Goal: Information Seeking & Learning: Learn about a topic

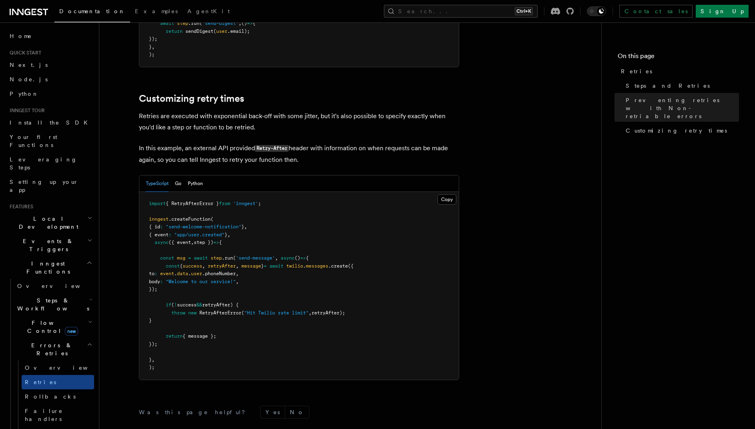
scroll to position [1090, 0]
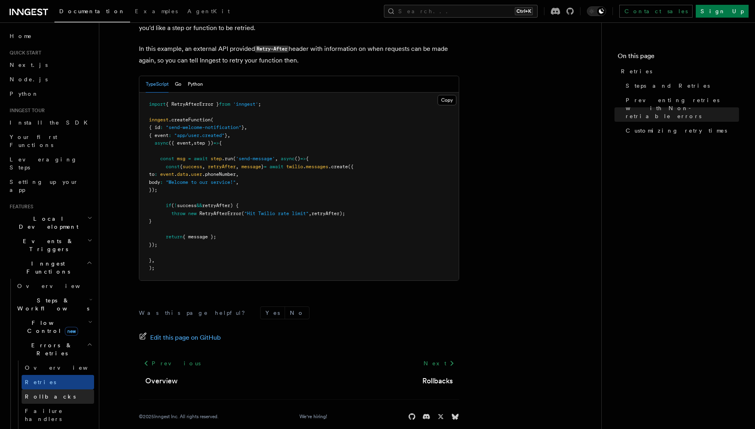
click at [67, 389] on link "Rollbacks" at bounding box center [58, 396] width 72 height 14
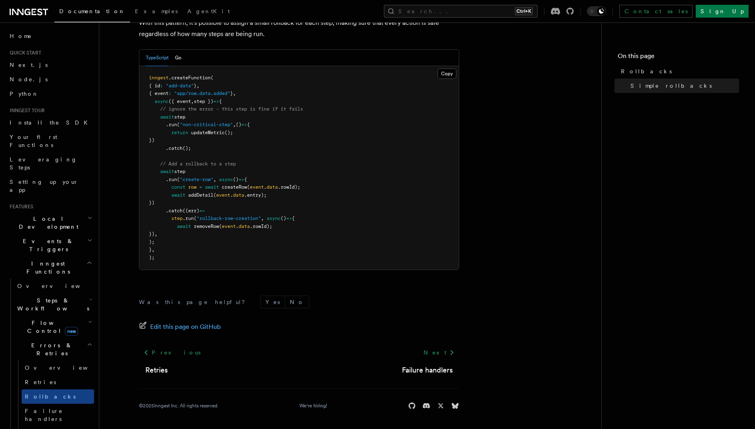
scroll to position [360, 0]
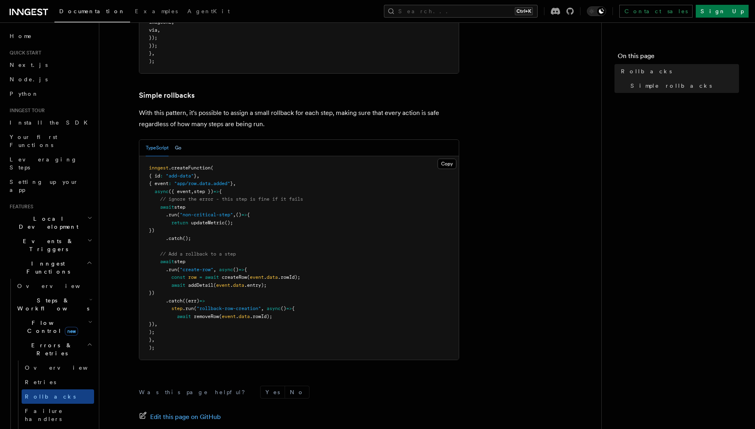
click at [175, 151] on button "Go" at bounding box center [178, 148] width 6 height 16
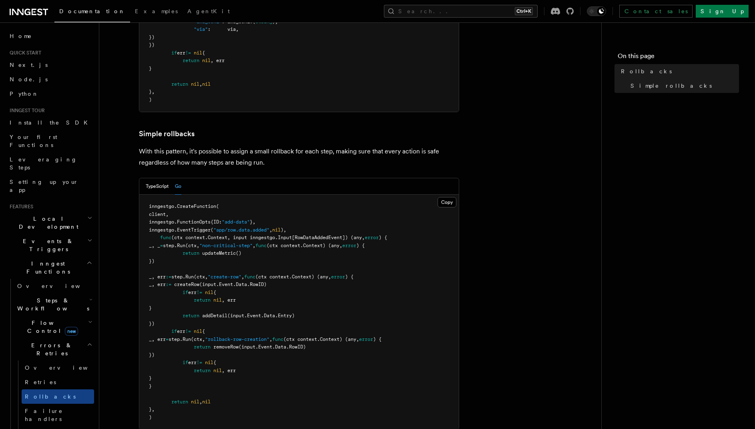
scroll to position [443, 0]
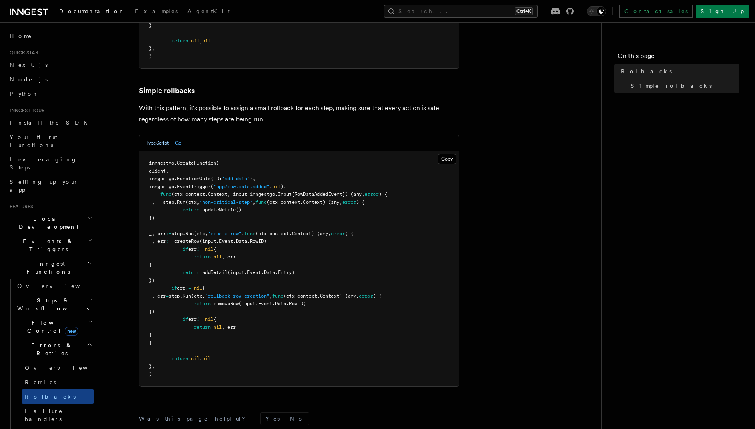
click at [158, 142] on button "TypeScript" at bounding box center [157, 143] width 23 height 16
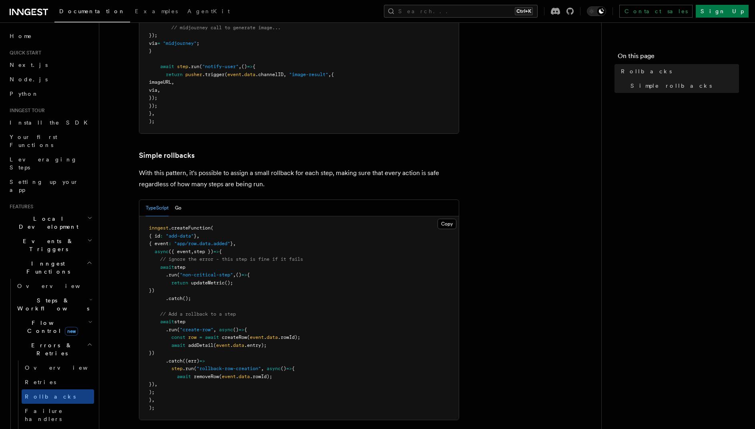
scroll to position [209, 0]
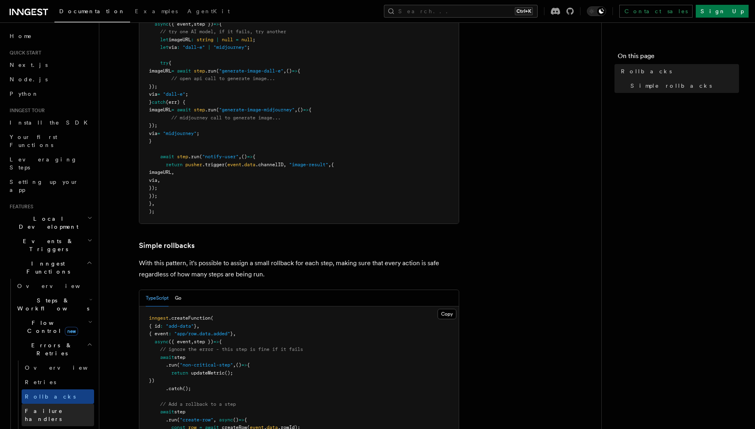
click at [56, 408] on span "Failure handlers" at bounding box center [44, 415] width 38 height 14
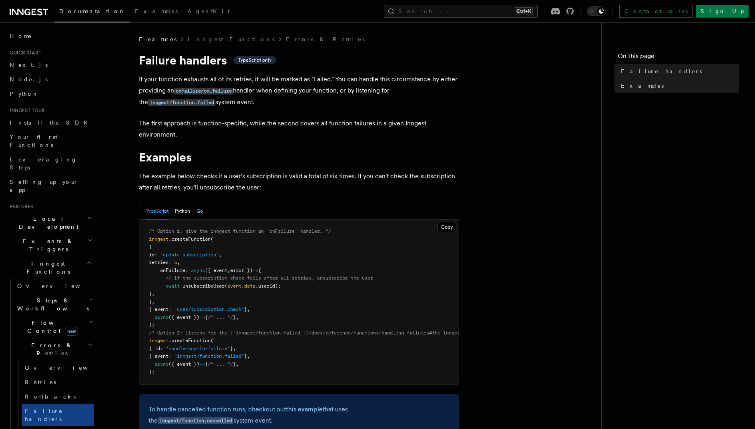
click at [203, 210] on button "Go" at bounding box center [200, 211] width 6 height 16
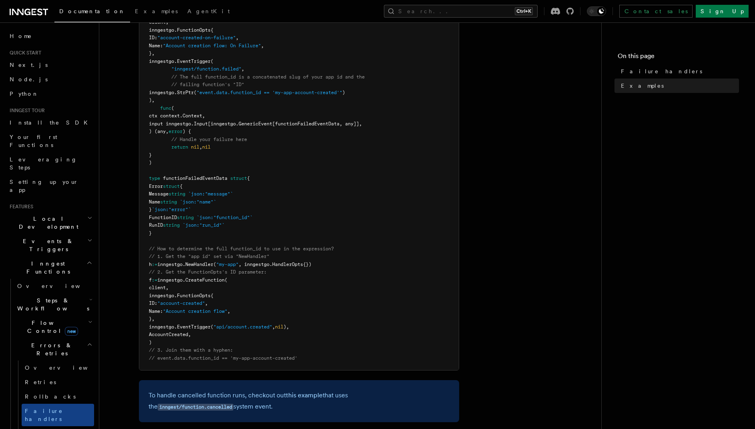
scroll to position [150, 0]
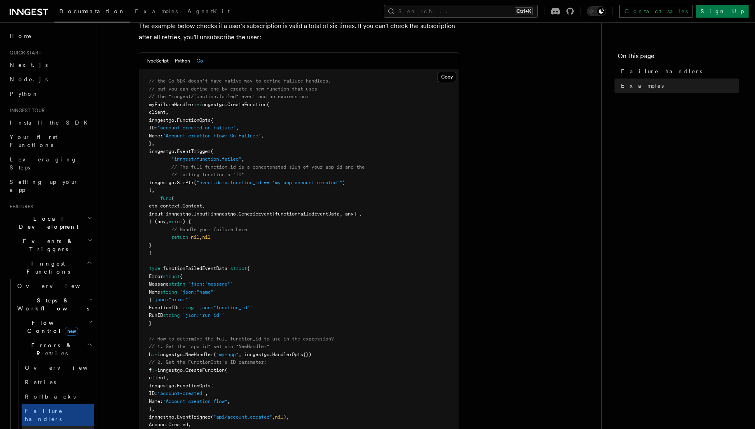
click at [73, 426] on link "Inngest errors" at bounding box center [58, 433] width 72 height 14
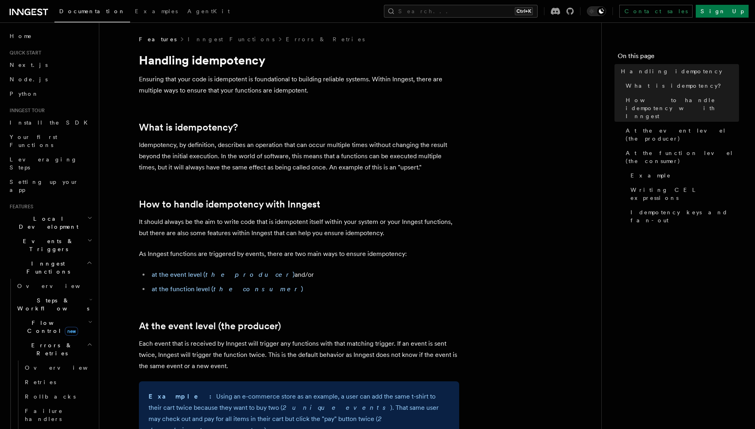
scroll to position [180, 0]
